Goal: Go to known website: Go to known website

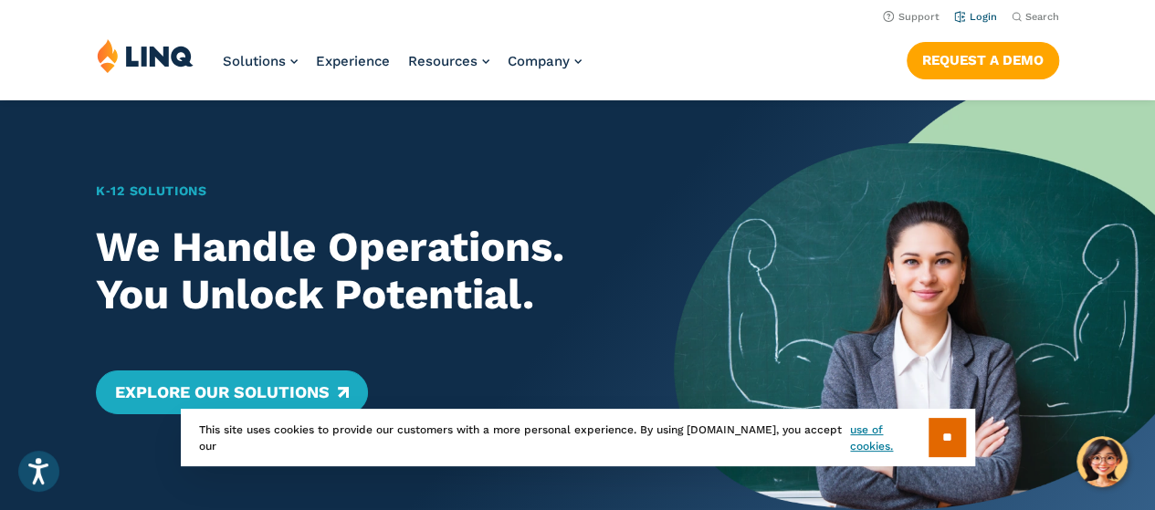
click at [982, 22] on link "Login" at bounding box center [975, 17] width 43 height 12
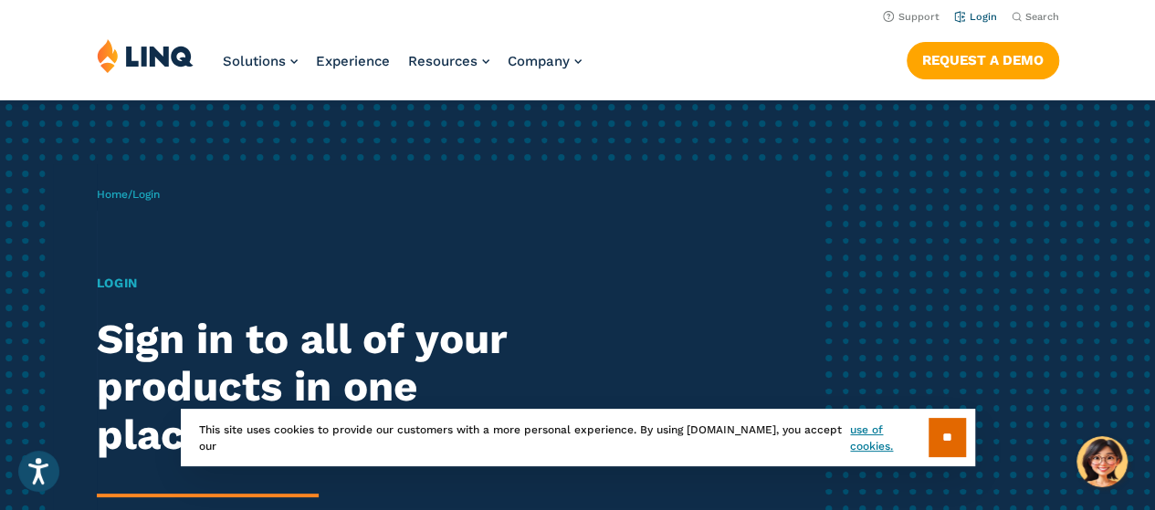
click at [987, 19] on link "Login" at bounding box center [975, 17] width 43 height 12
click at [893, 436] on link "use of cookies." at bounding box center [889, 438] width 78 height 33
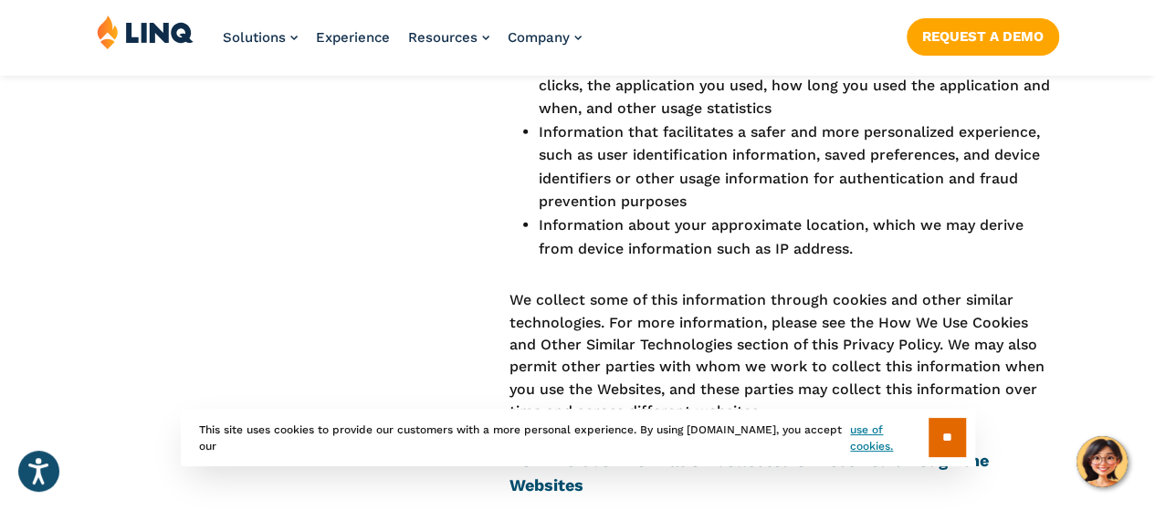
scroll to position [2747, 0]
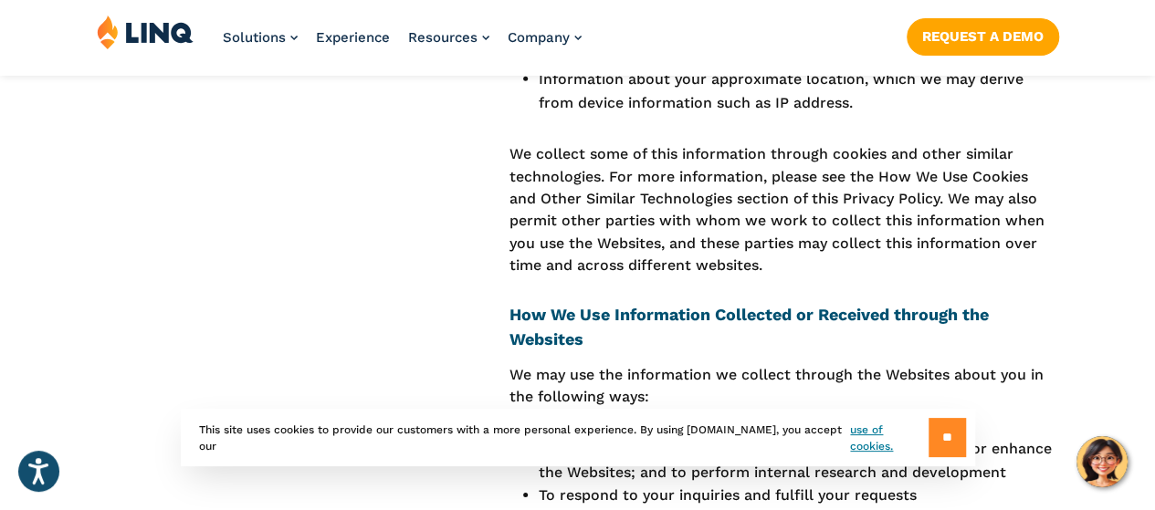
click at [941, 437] on input "**" at bounding box center [947, 437] width 37 height 39
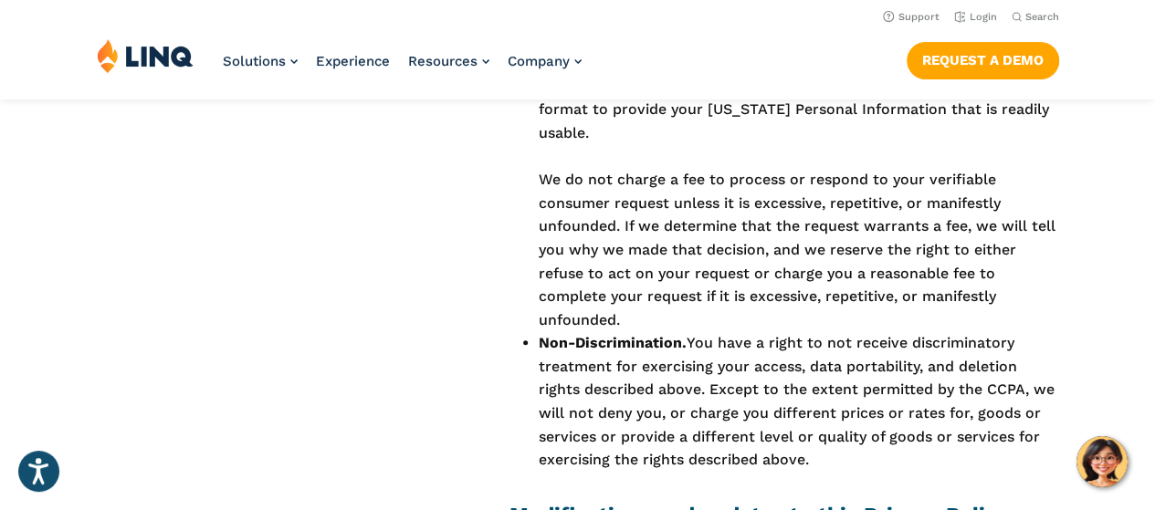
scroll to position [14250, 0]
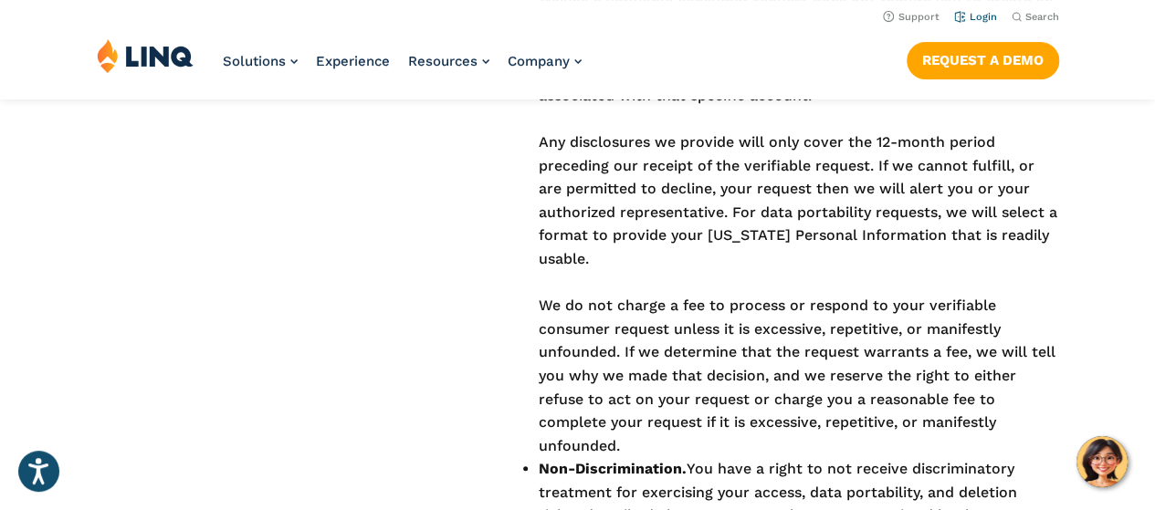
click at [978, 20] on link "Login" at bounding box center [975, 17] width 43 height 12
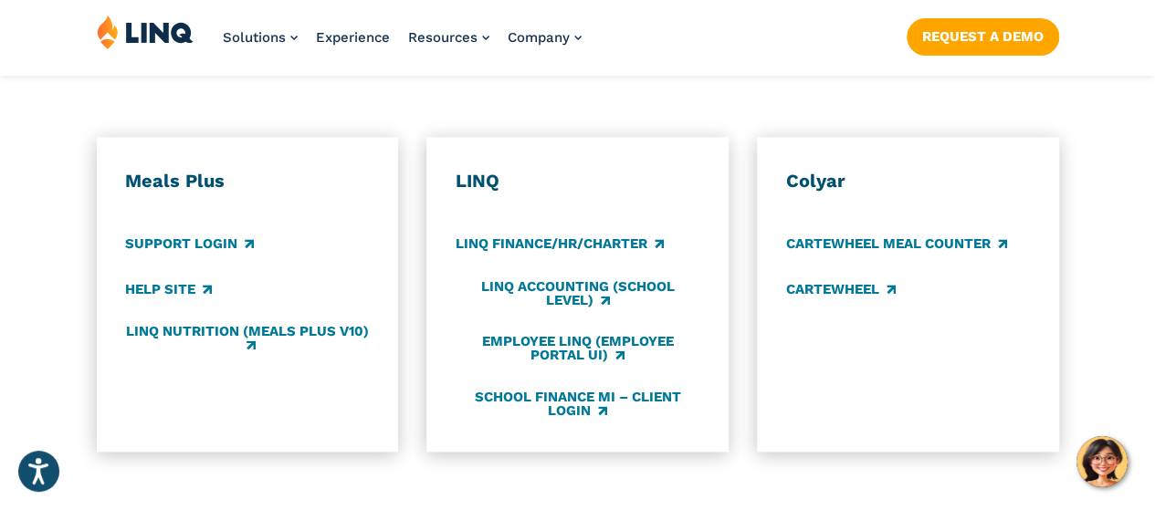
scroll to position [1015, 0]
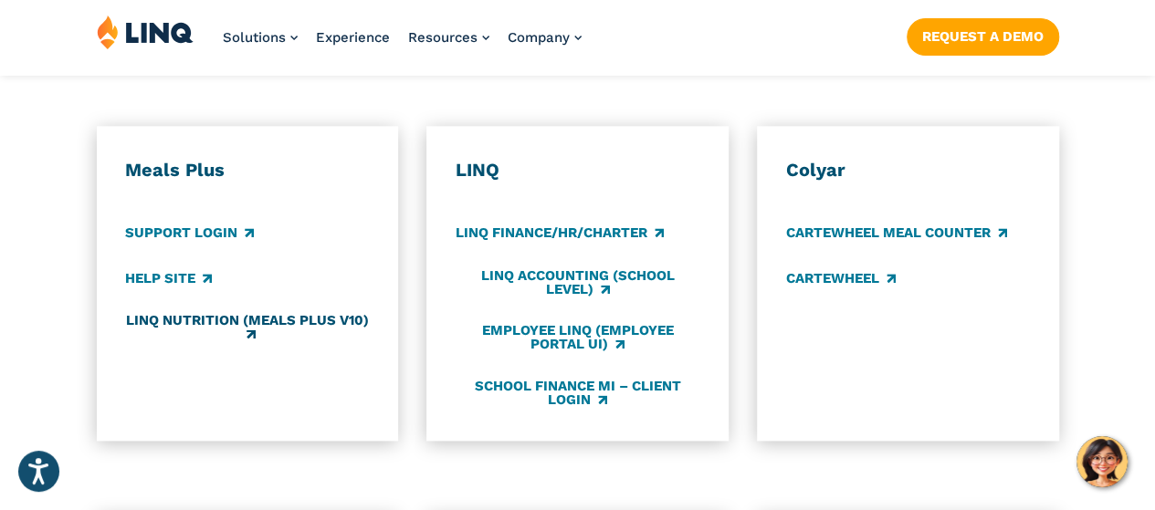
click at [208, 313] on link "LINQ Nutrition (Meals Plus v10)" at bounding box center [247, 328] width 244 height 30
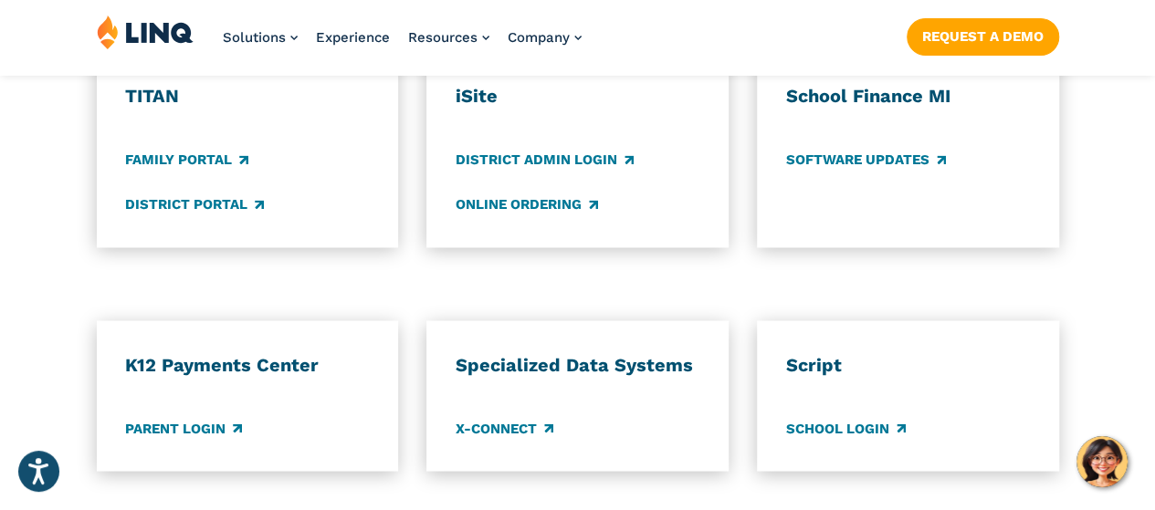
scroll to position [1538, 0]
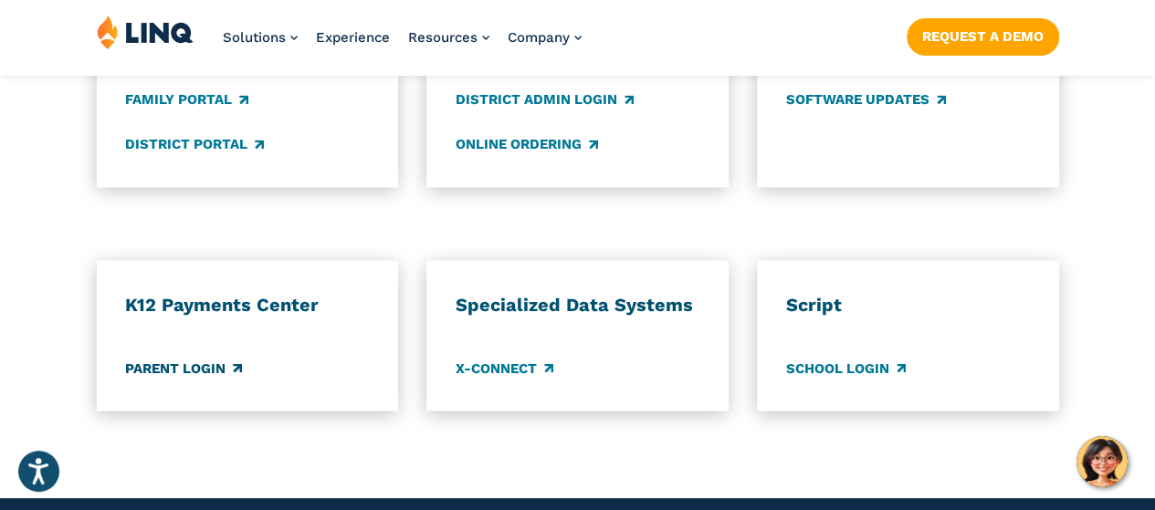
click at [201, 358] on link "Parent Login" at bounding box center [183, 368] width 117 height 20
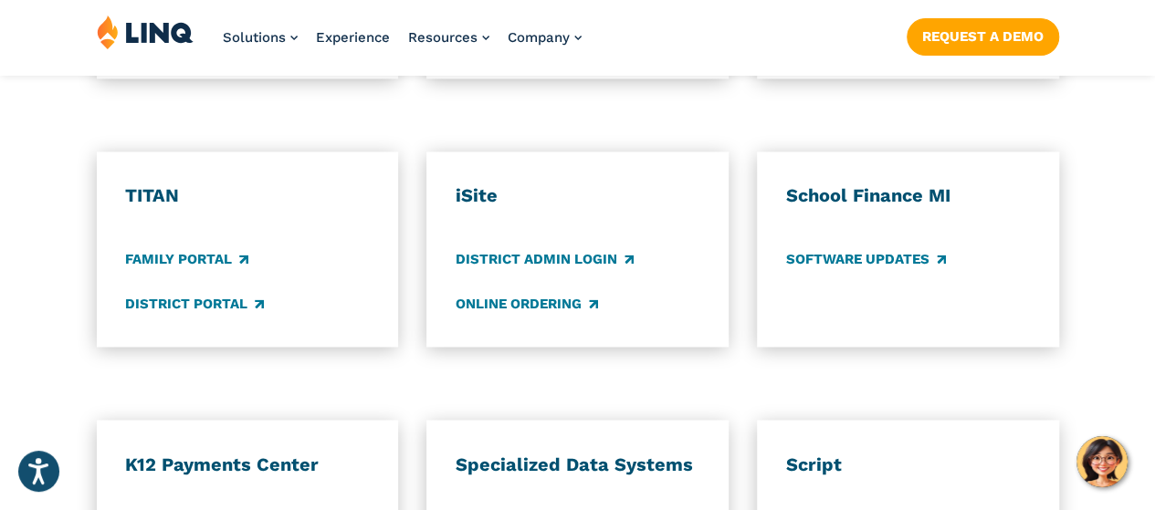
scroll to position [1382, 0]
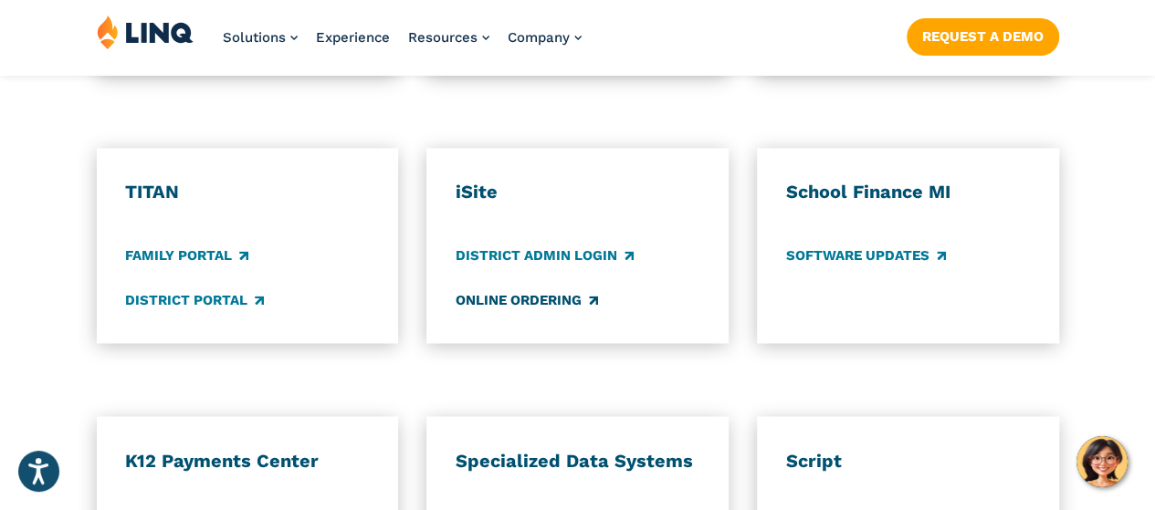
click at [542, 290] on link "Online Ordering" at bounding box center [527, 300] width 142 height 20
click at [185, 246] on link "Family Portal" at bounding box center [186, 256] width 123 height 20
